Goal: Task Accomplishment & Management: Manage account settings

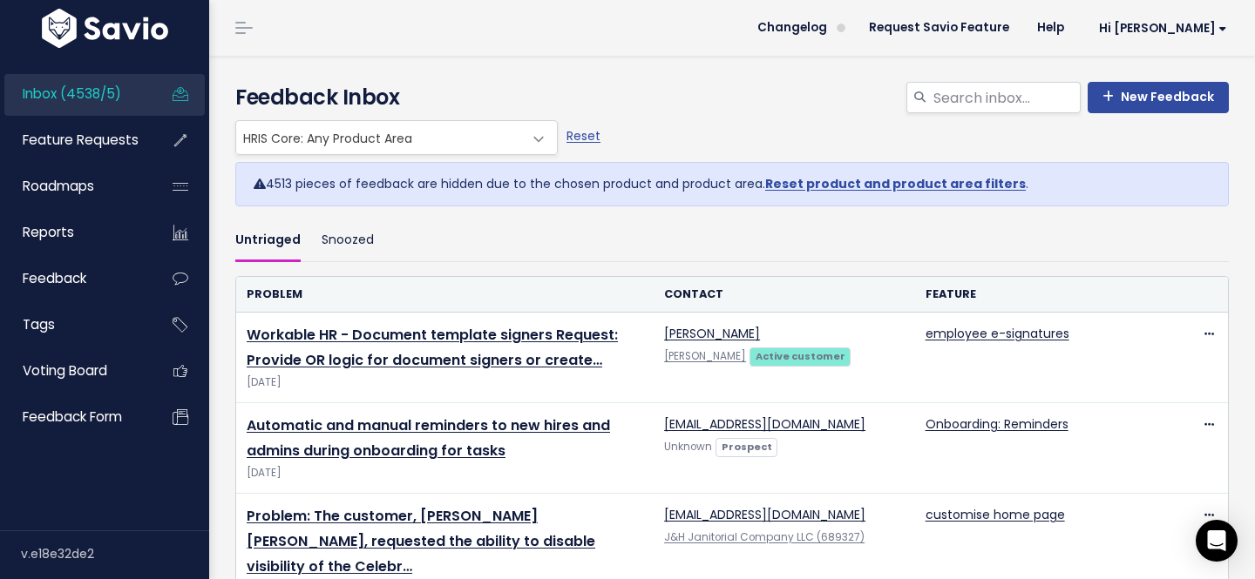
click at [110, 94] on span "Inbox (4538/5)" at bounding box center [72, 94] width 98 height 18
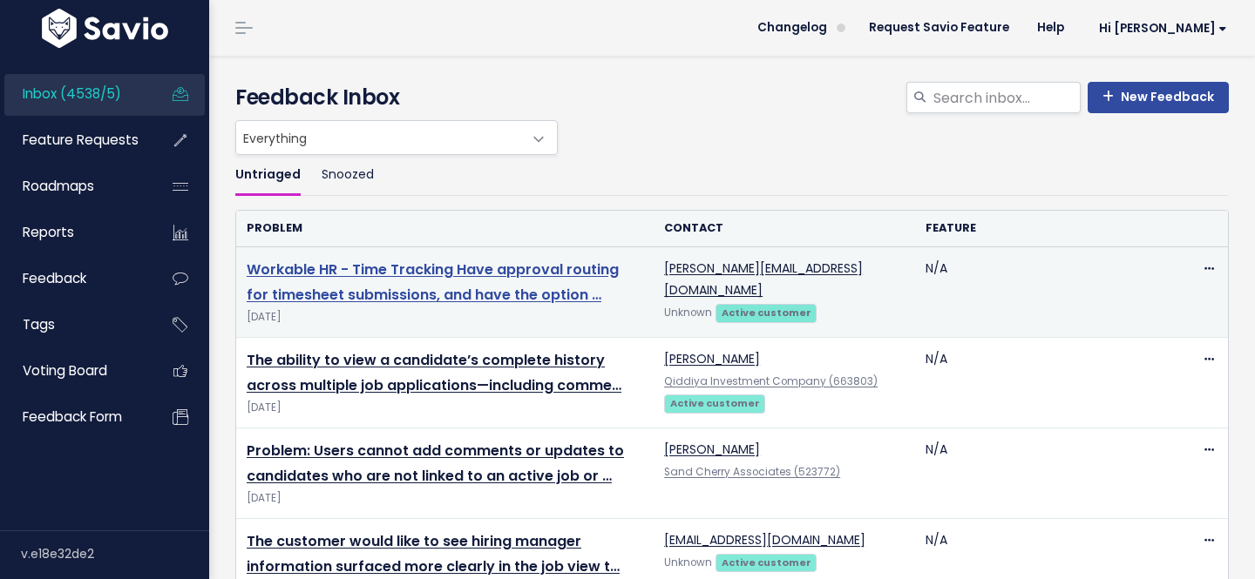
click at [429, 267] on link "Workable HR - Time Tracking Have approval routing for timesheet submissions, an…" at bounding box center [433, 282] width 372 height 45
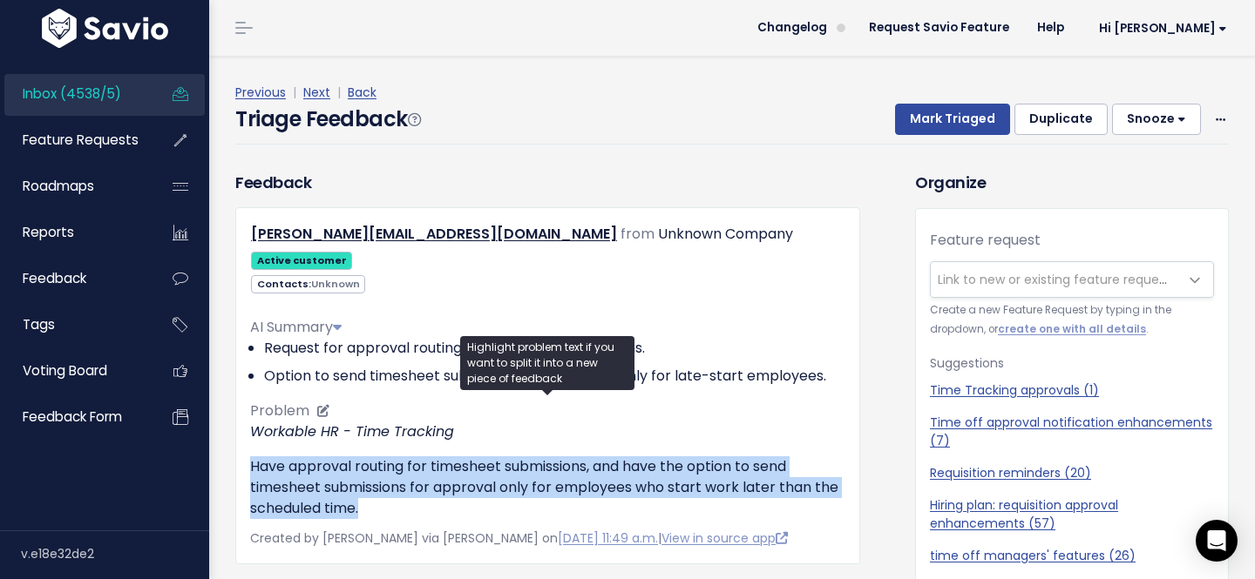
drag, startPoint x: 247, startPoint y: 440, endPoint x: 400, endPoint y: 480, distance: 157.6
click at [400, 481] on div "[PERSON_NAME][EMAIL_ADDRESS][DOMAIN_NAME] from Unknown Company Active customer …" at bounding box center [547, 385] width 625 height 357
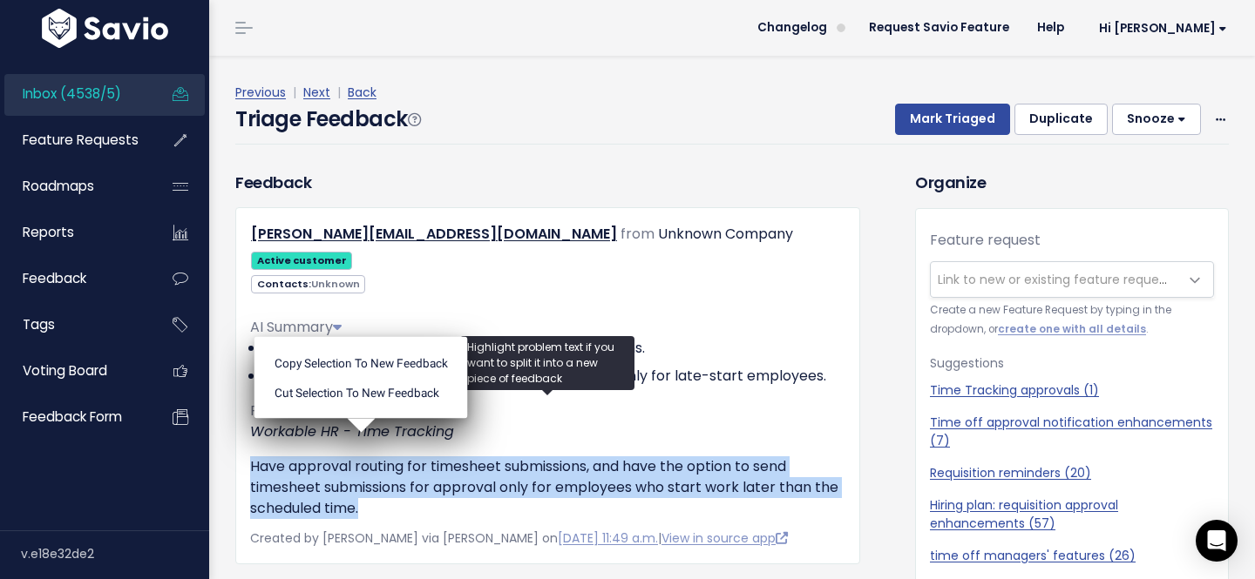
click at [444, 481] on p "Have approval routing for timesheet submissions, and have the option to send ti…" at bounding box center [547, 488] width 595 height 63
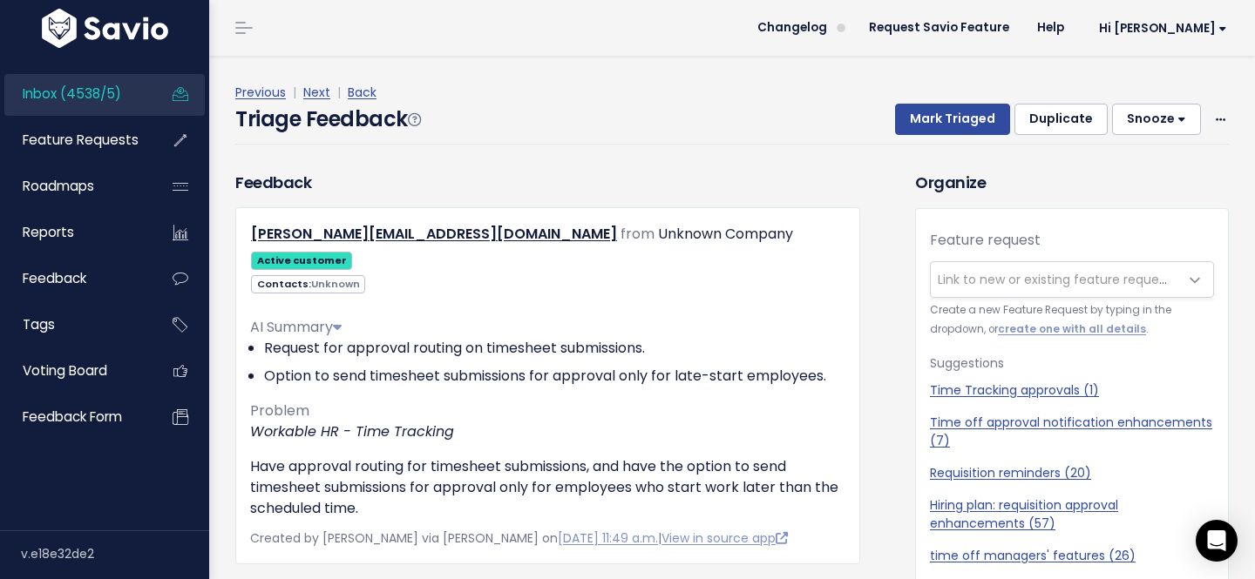
click at [787, 273] on div "Contacts: Unknown" at bounding box center [547, 284] width 621 height 22
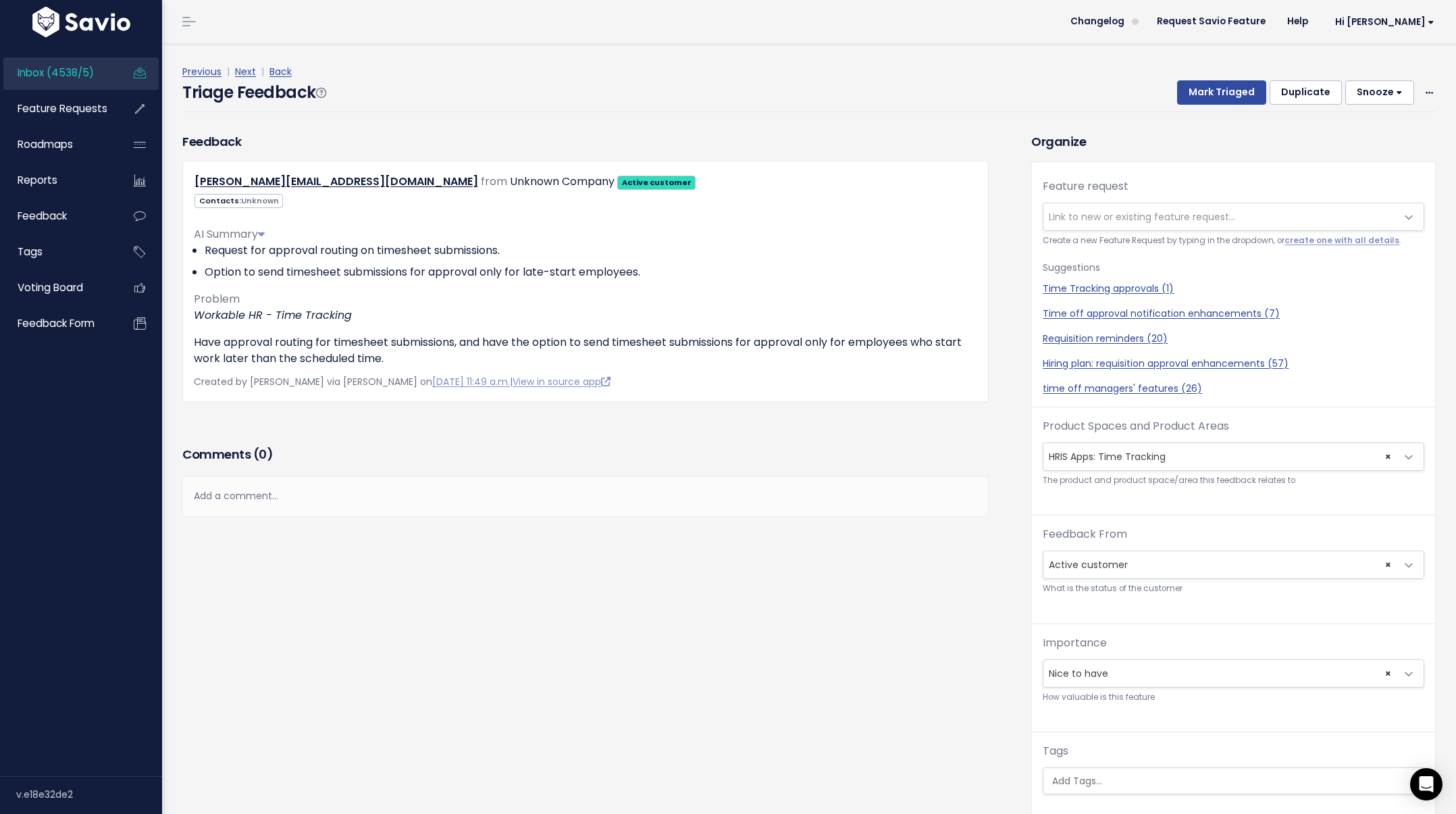
click at [972, 210] on span "Link to new or existing feature request..." at bounding box center [1142, 216] width 186 height 13
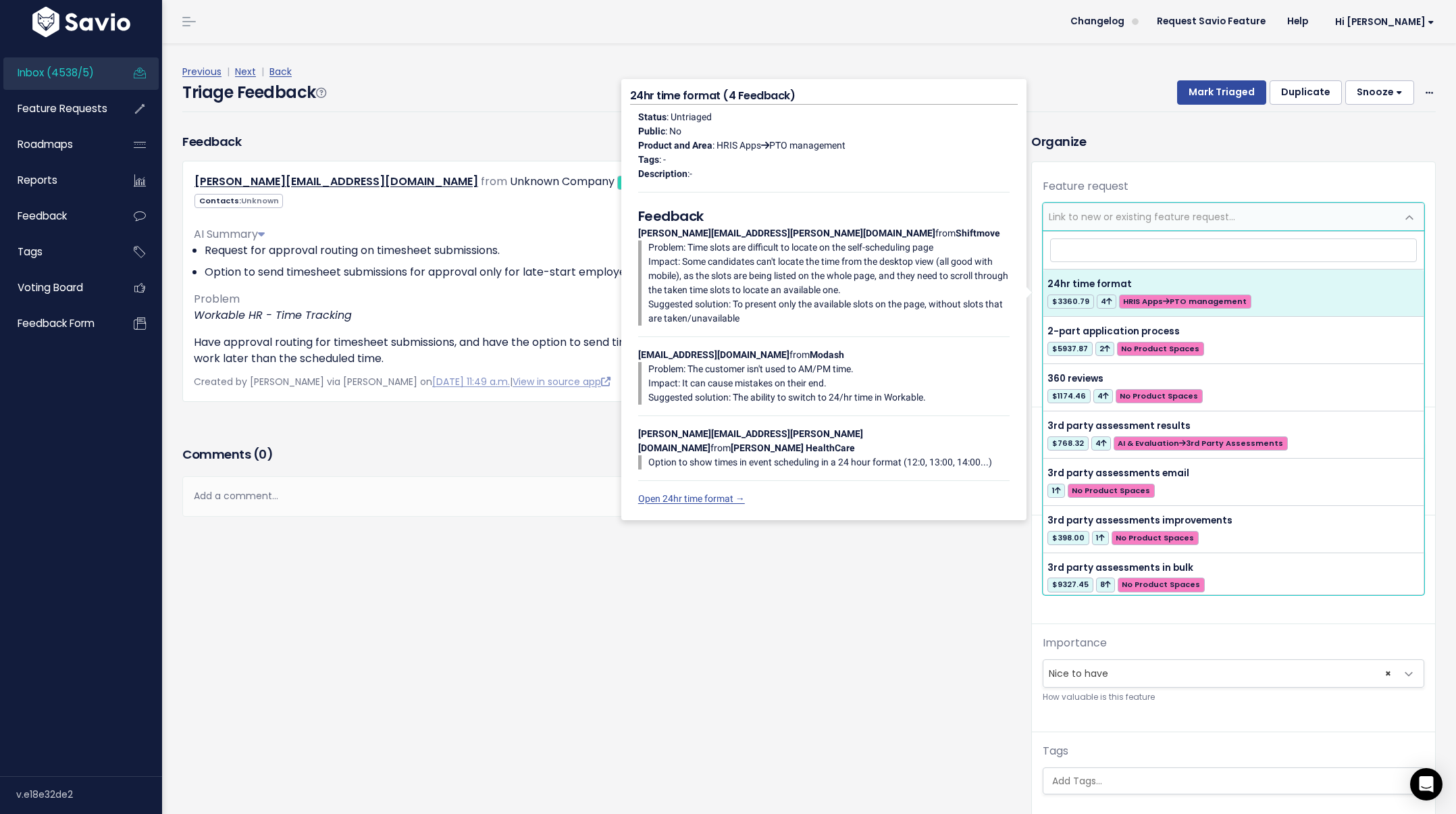
type input "n"
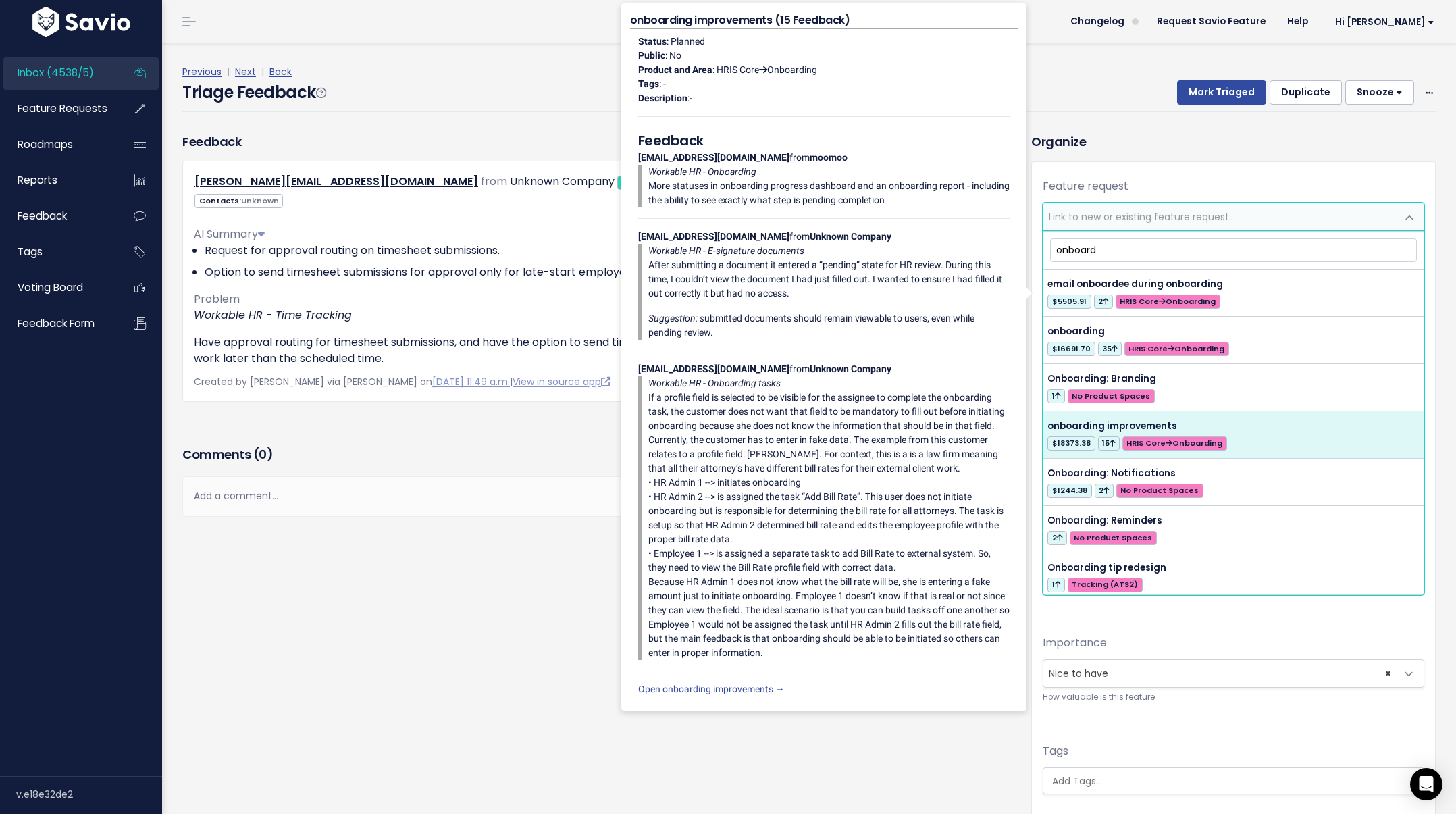
type input "onboard"
select select "36396"
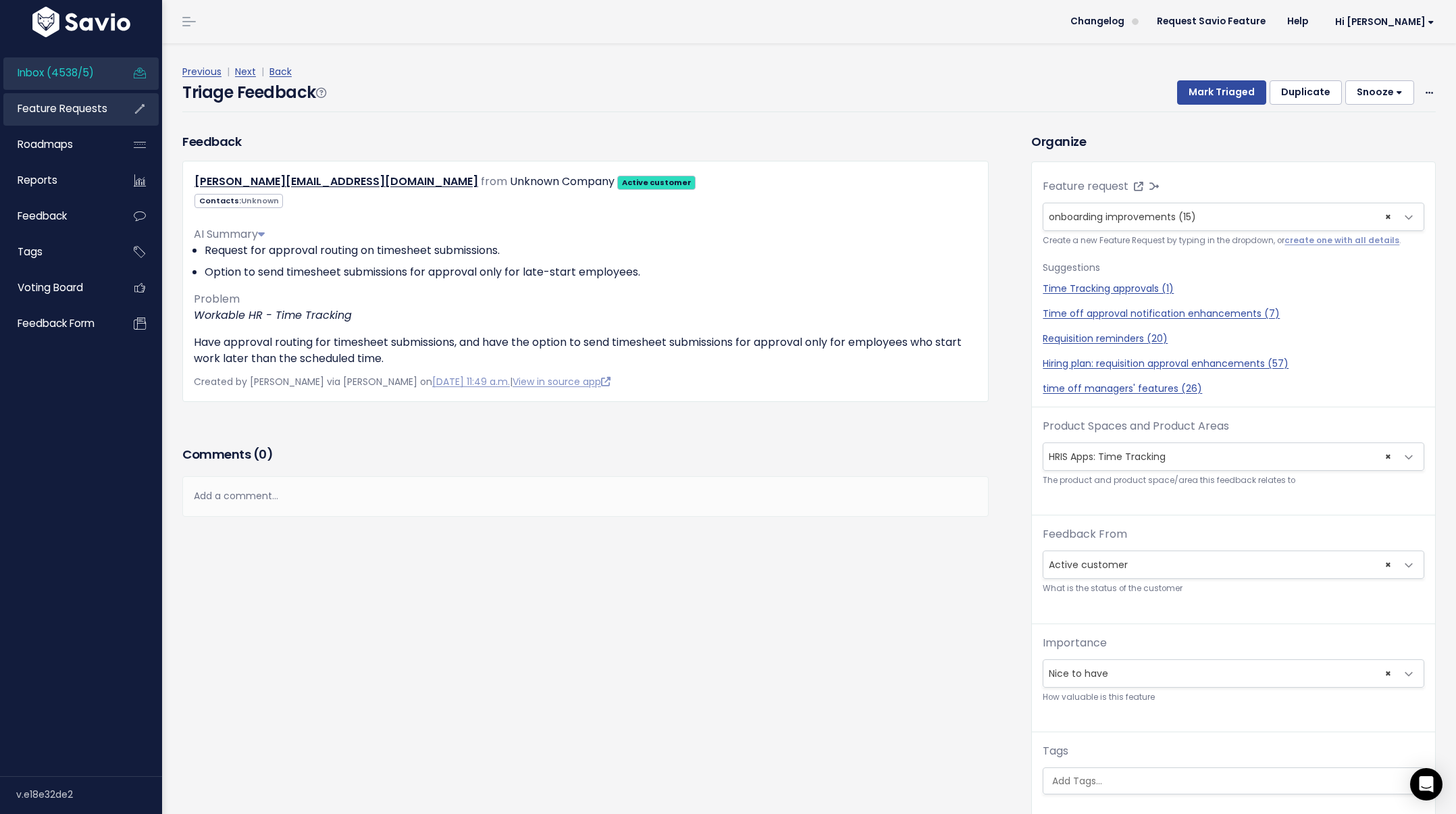
click at [46, 107] on span "Feature Requests" at bounding box center [63, 109] width 90 height 14
click at [70, 109] on span "Feature Requests" at bounding box center [63, 109] width 90 height 14
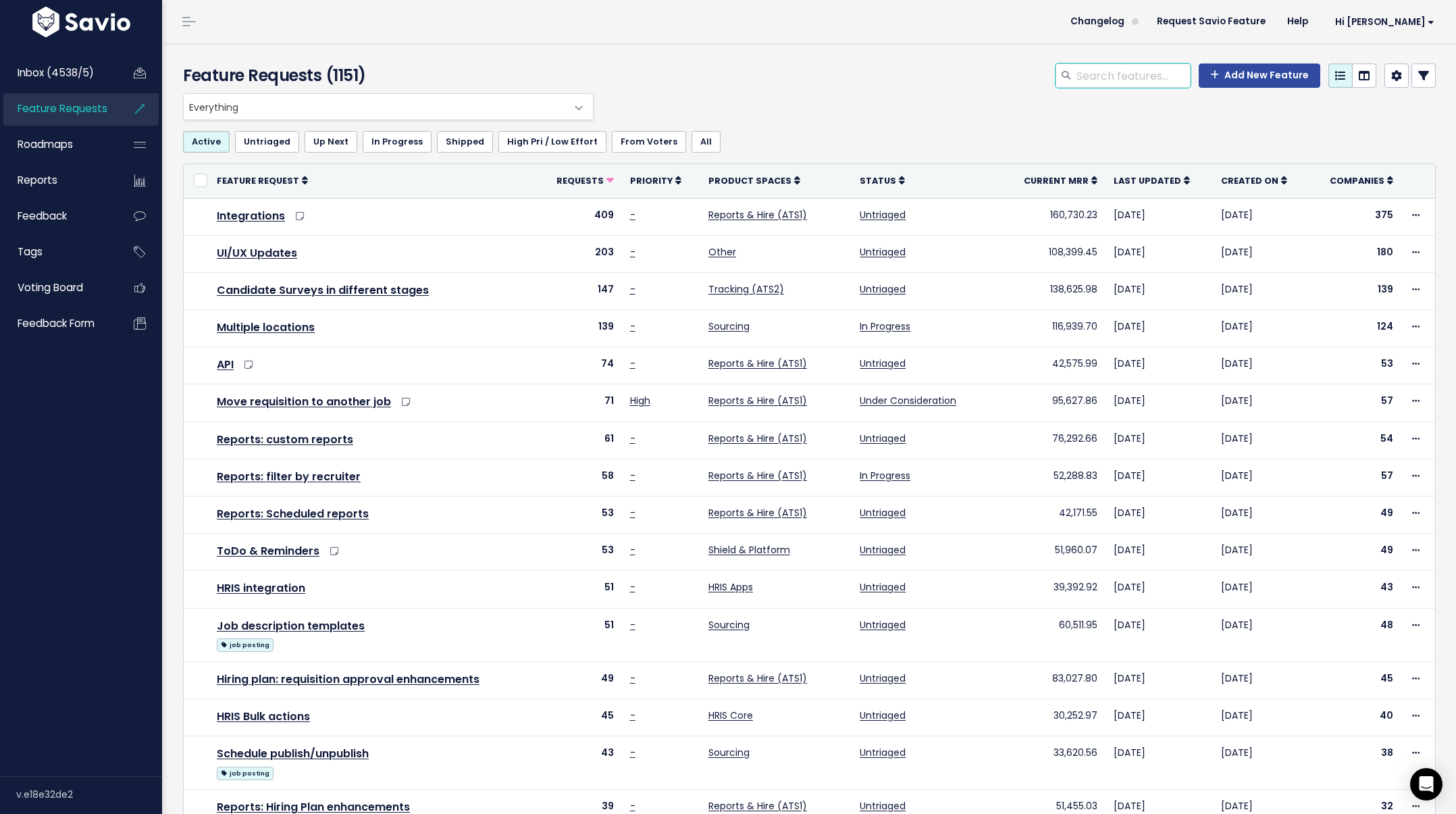
click at [1148, 75] on input "search" at bounding box center [1133, 75] width 116 height 24
type input "onboarding"
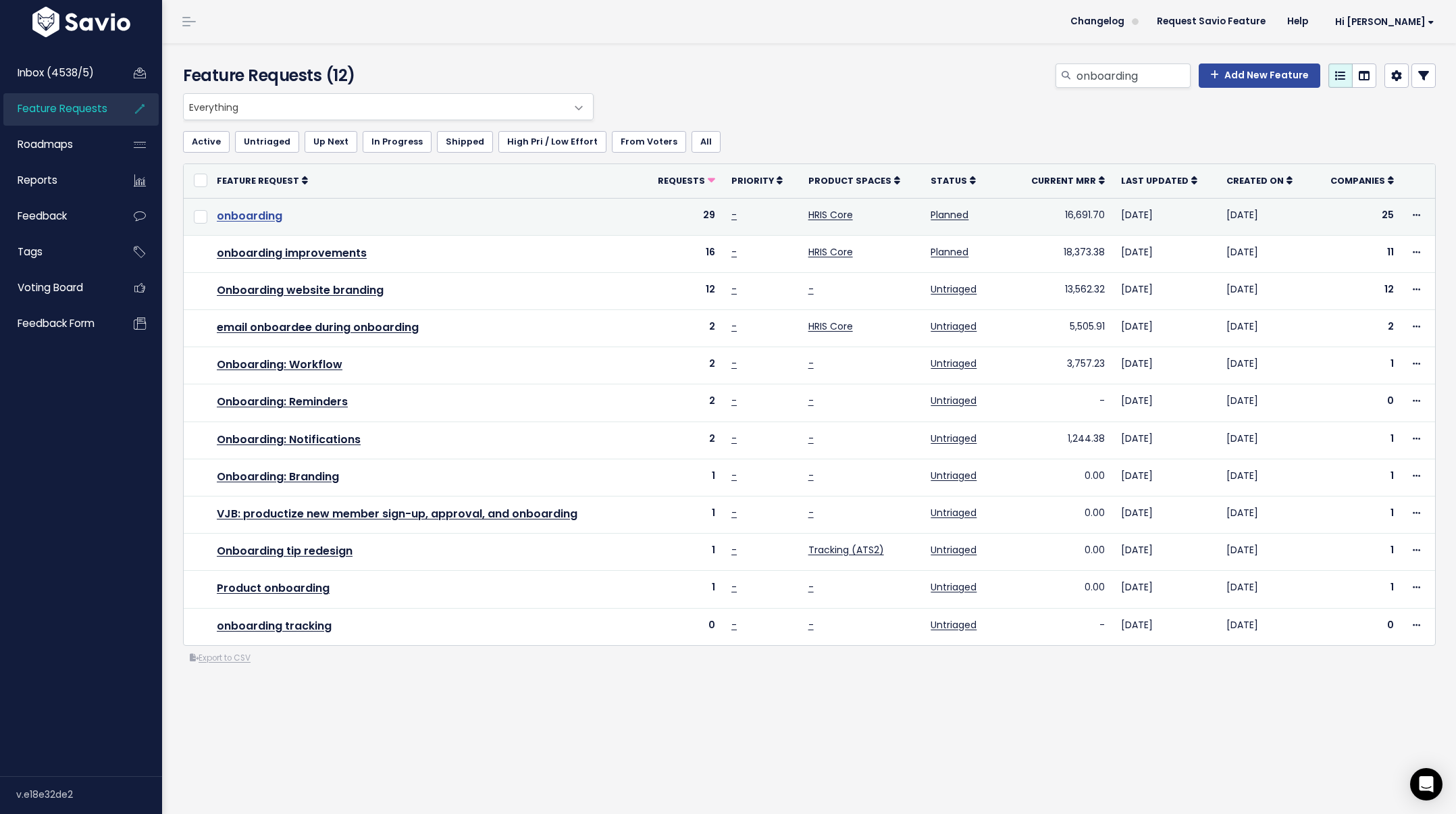
click at [257, 219] on link "onboarding" at bounding box center [250, 216] width 66 height 16
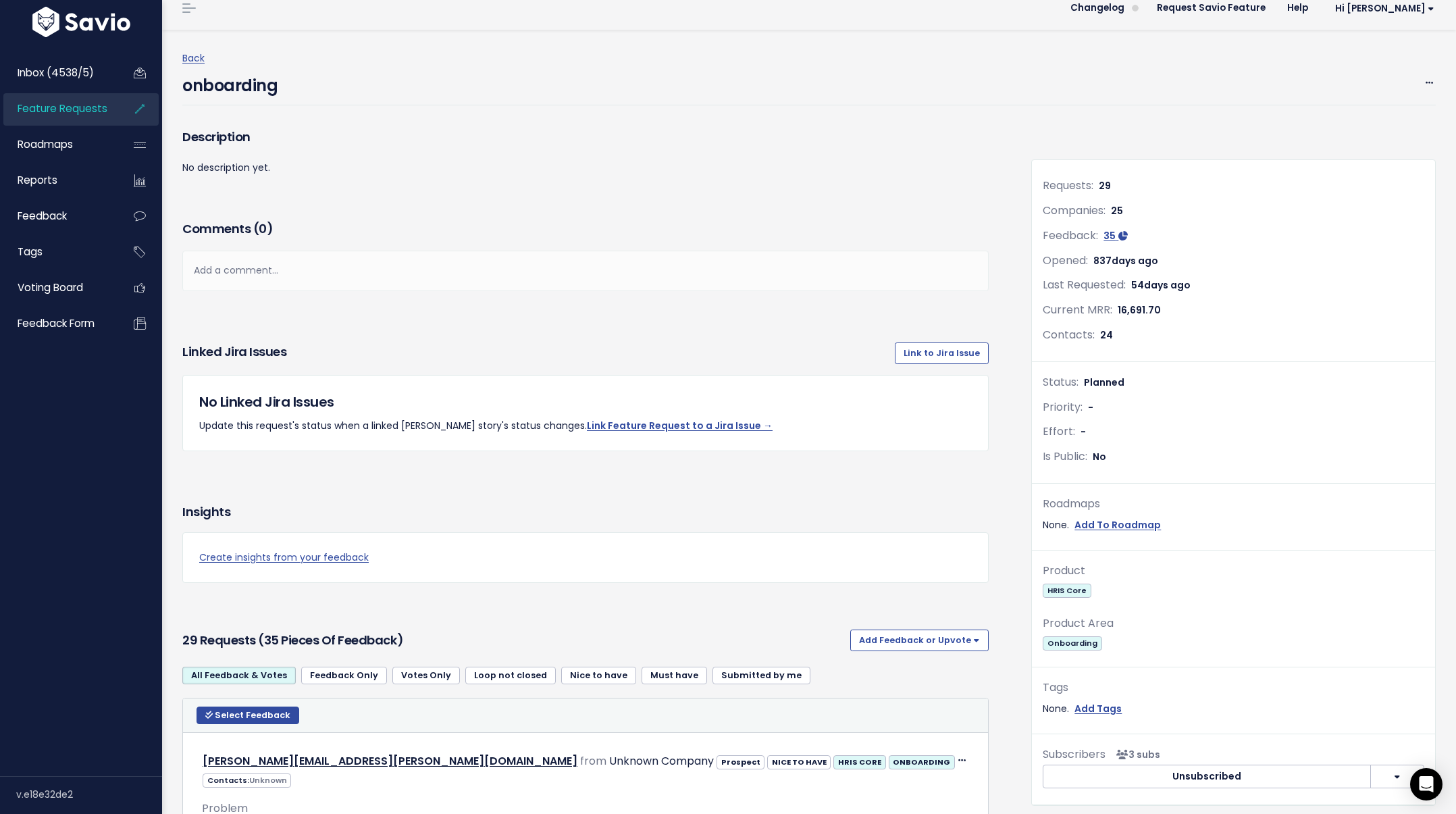
scroll to position [4, 0]
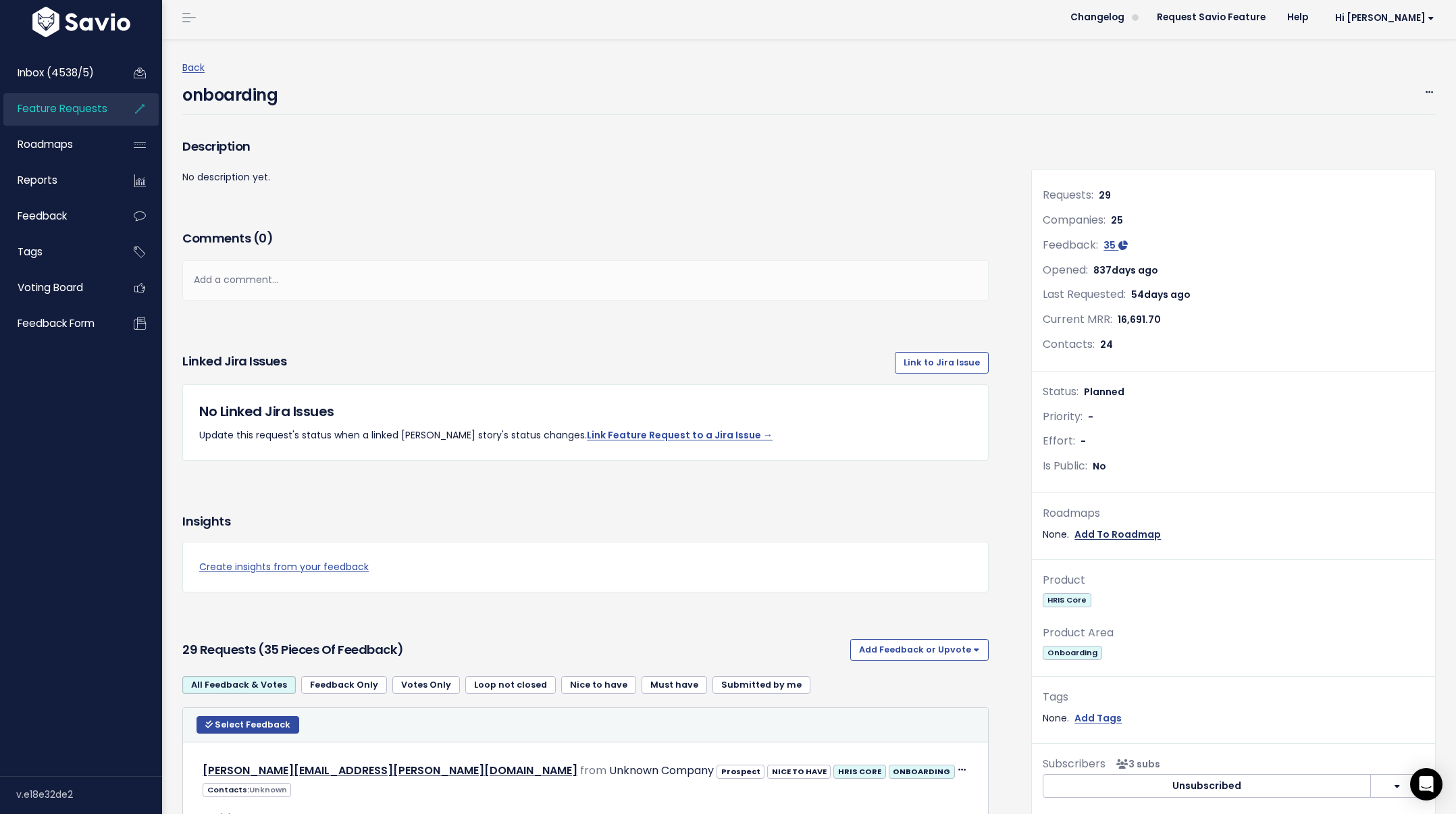
click at [1123, 529] on link "Add To Roadmap" at bounding box center [1118, 535] width 87 height 17
click at [1038, 629] on span "Pick a Roadmap" at bounding box center [1039, 630] width 76 height 13
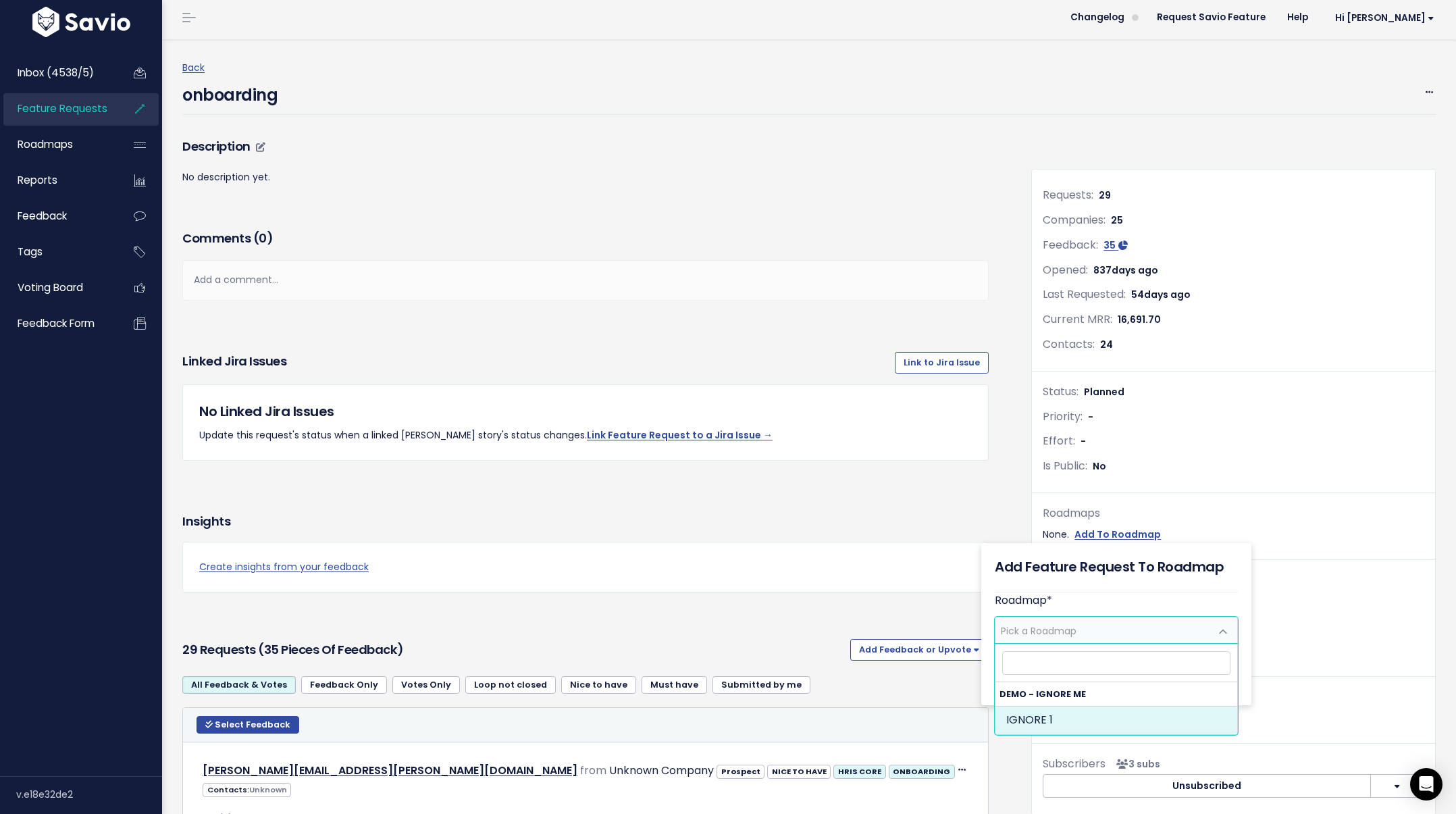
click at [907, 178] on p "No description yet." at bounding box center [585, 178] width 806 height 17
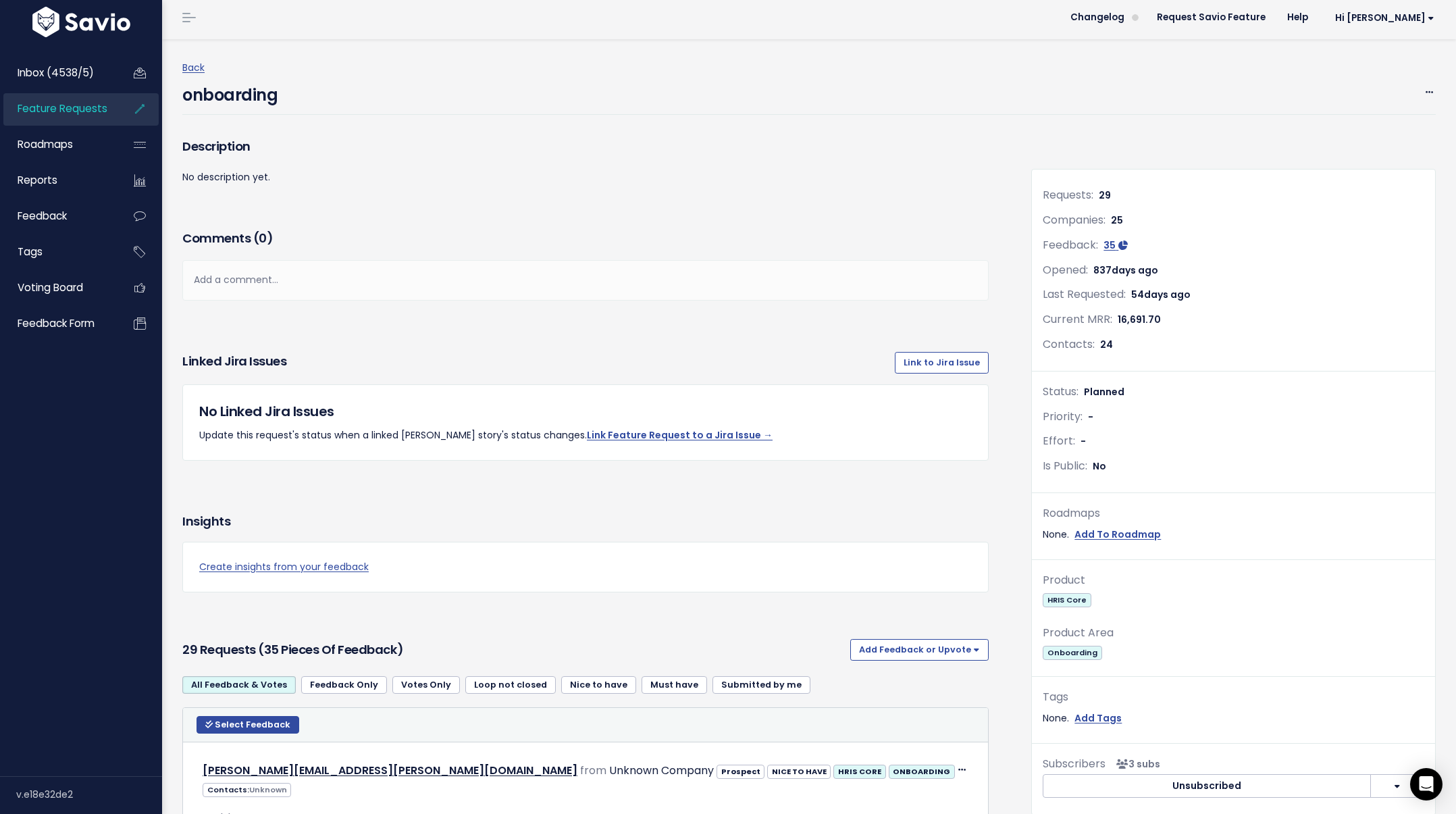
click at [45, 109] on span "Feature Requests" at bounding box center [63, 109] width 90 height 14
